Goal: Information Seeking & Learning: Check status

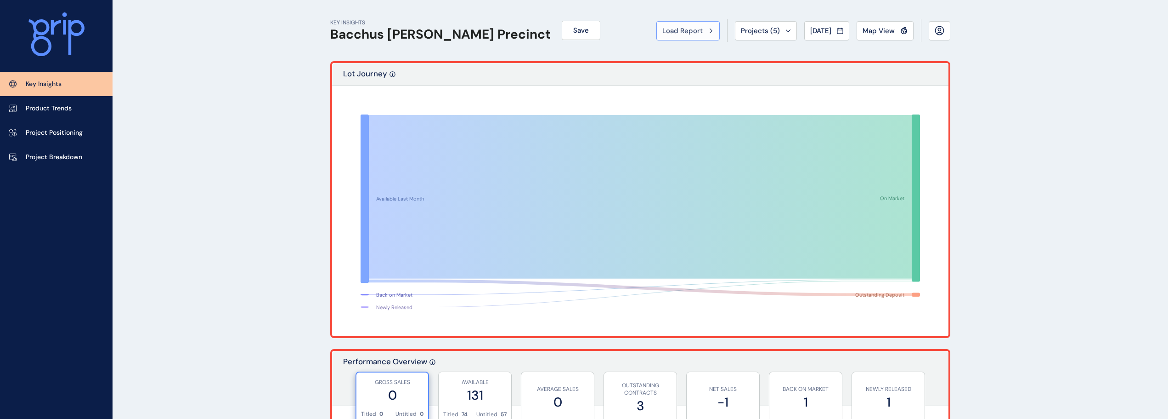
click at [677, 31] on span "Load Report" at bounding box center [682, 30] width 40 height 9
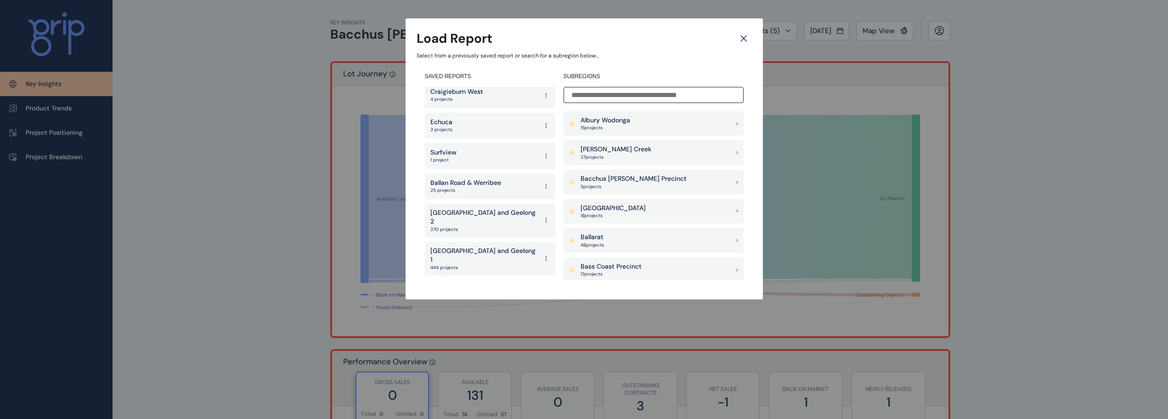
scroll to position [1819, 0]
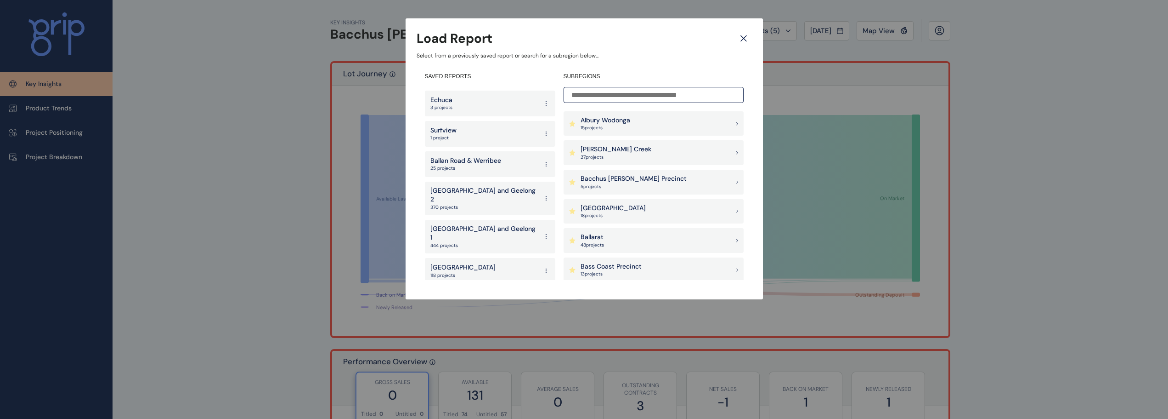
click at [463, 293] on p "[GEOGRAPHIC_DATA]" at bounding box center [462, 297] width 65 height 9
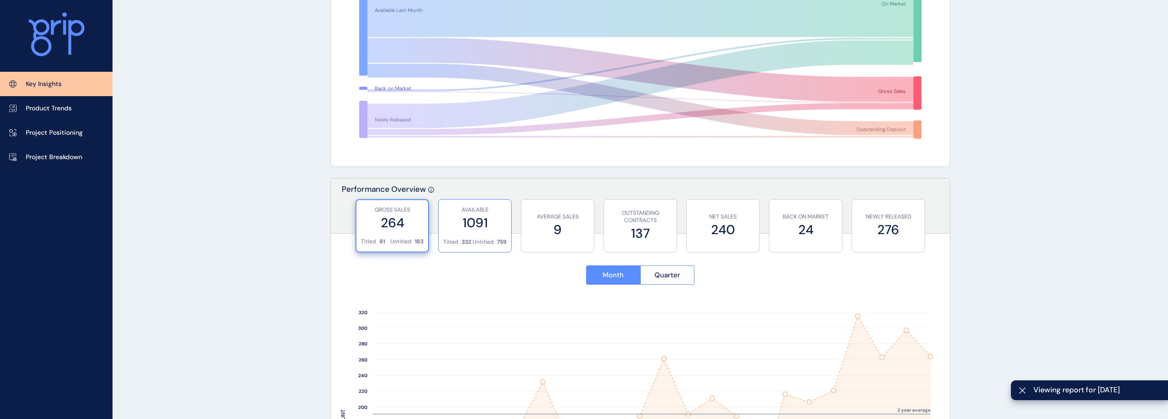
scroll to position [184, 0]
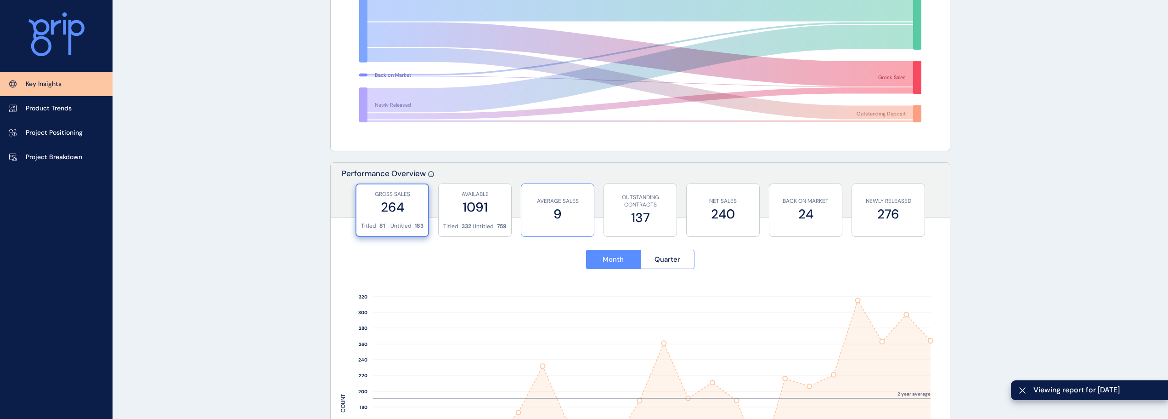
click at [539, 205] on label "9" at bounding box center [557, 214] width 63 height 18
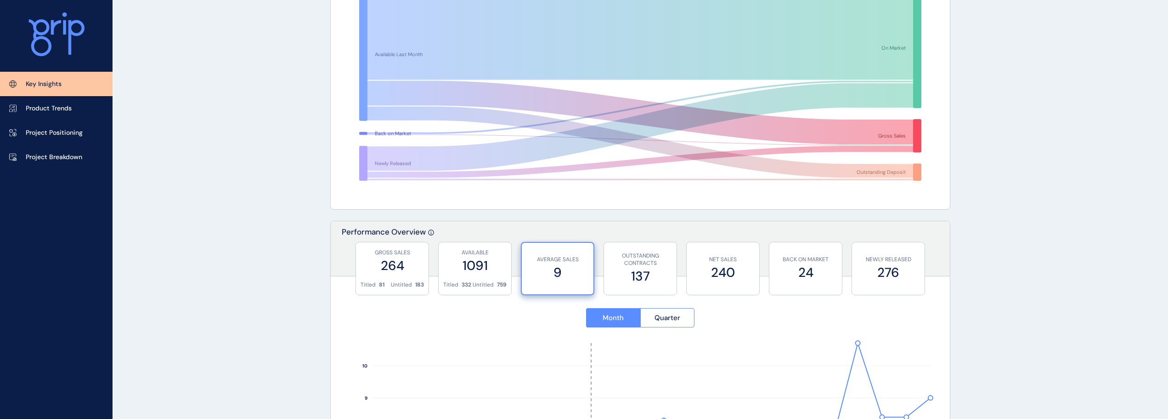
scroll to position [0, 0]
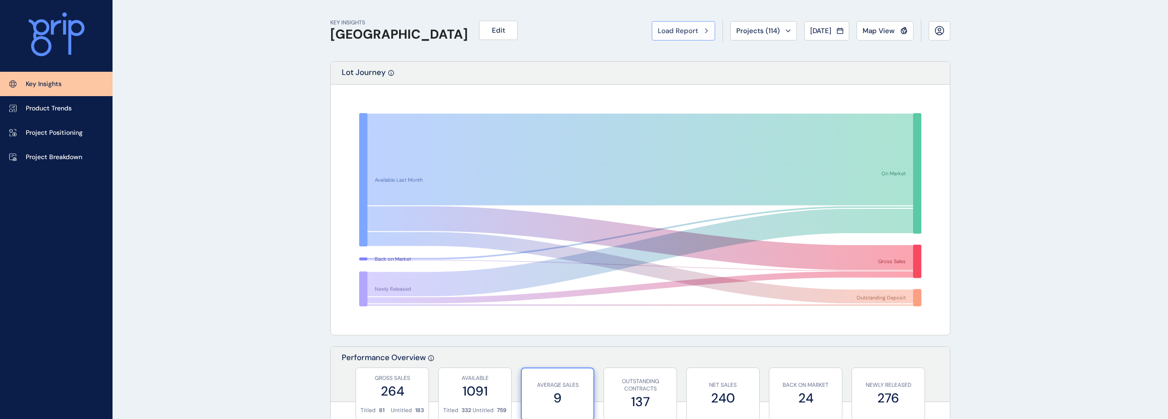
click at [675, 31] on span "Load Report" at bounding box center [678, 30] width 40 height 9
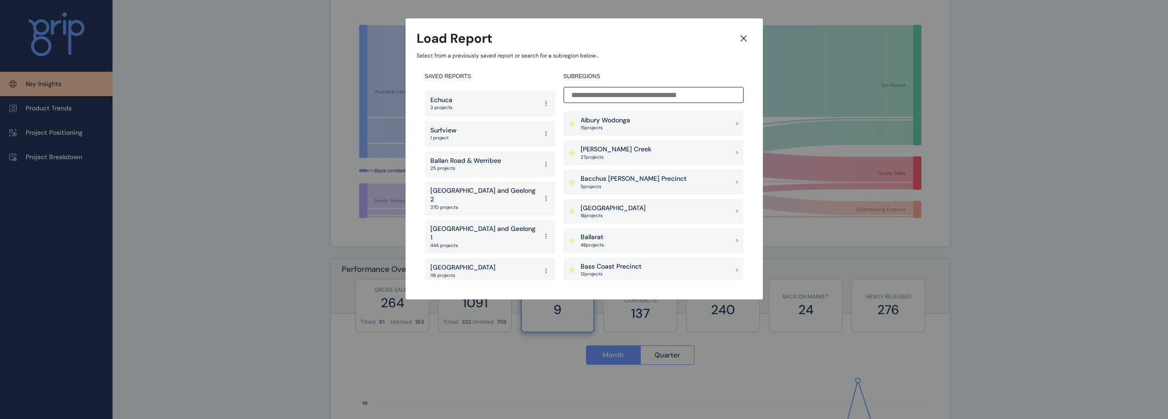
scroll to position [138, 0]
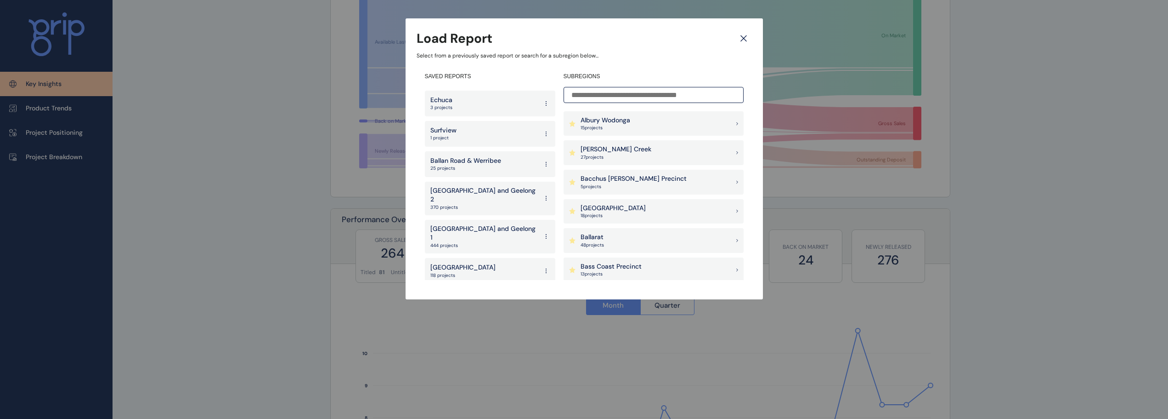
click at [472, 258] on div "North Region 118 projects" at bounding box center [490, 271] width 130 height 26
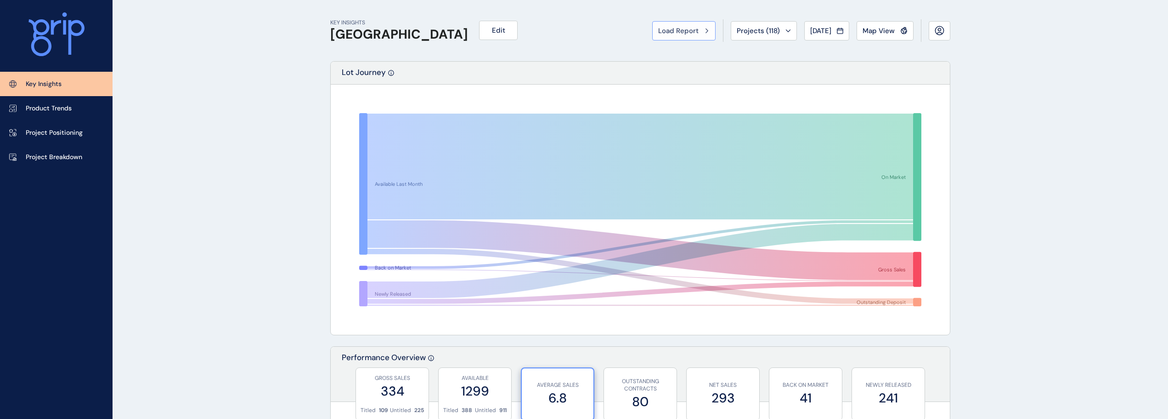
click at [673, 32] on span "Load Report" at bounding box center [678, 30] width 40 height 9
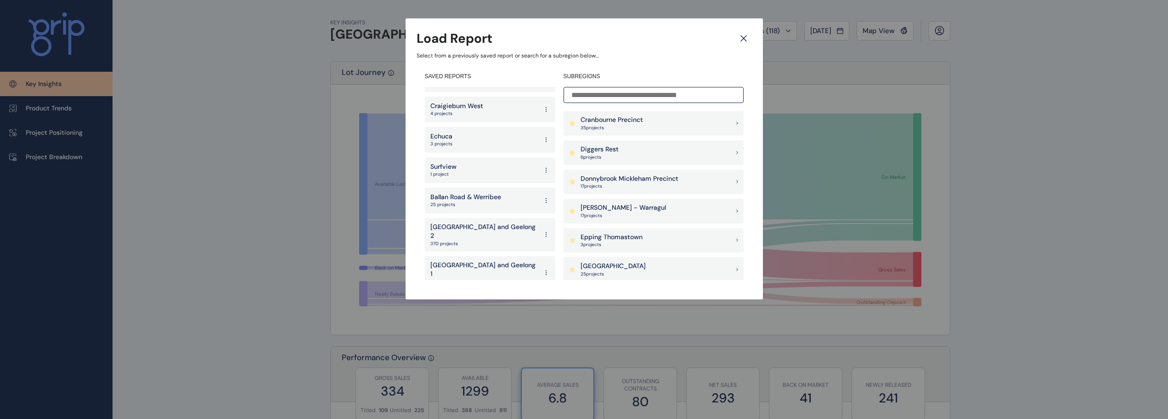
scroll to position [1819, 0]
click at [463, 293] on p "[GEOGRAPHIC_DATA]" at bounding box center [462, 297] width 65 height 9
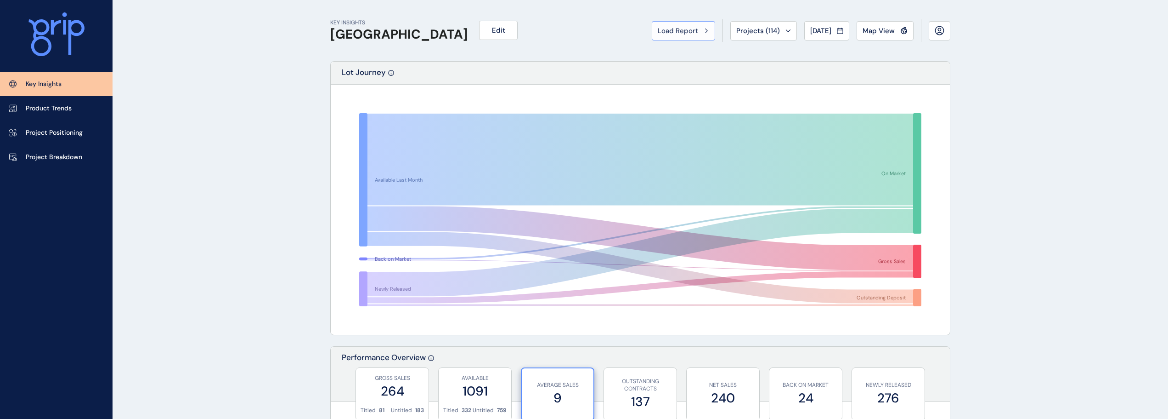
click at [672, 25] on button "Load Report" at bounding box center [683, 30] width 63 height 19
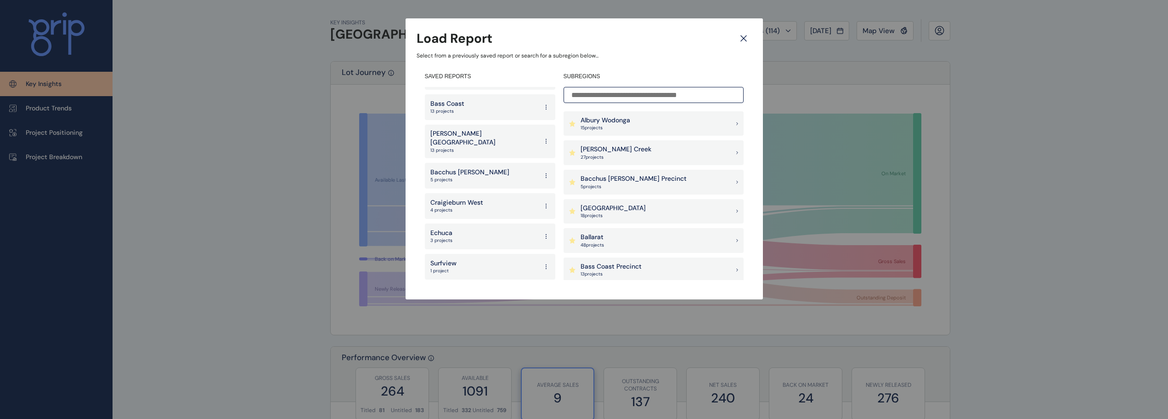
scroll to position [1819, 0]
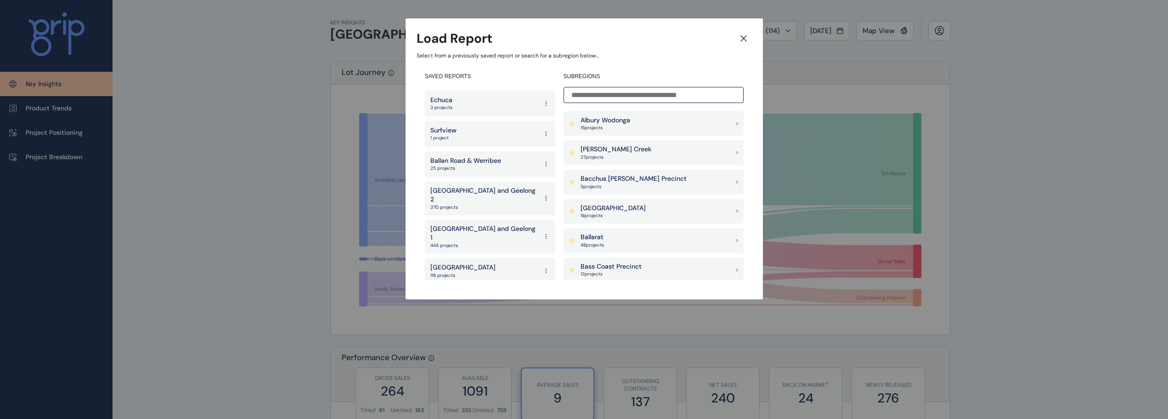
click at [447, 323] on p "West" at bounding box center [443, 327] width 26 height 9
